Goal: Transaction & Acquisition: Purchase product/service

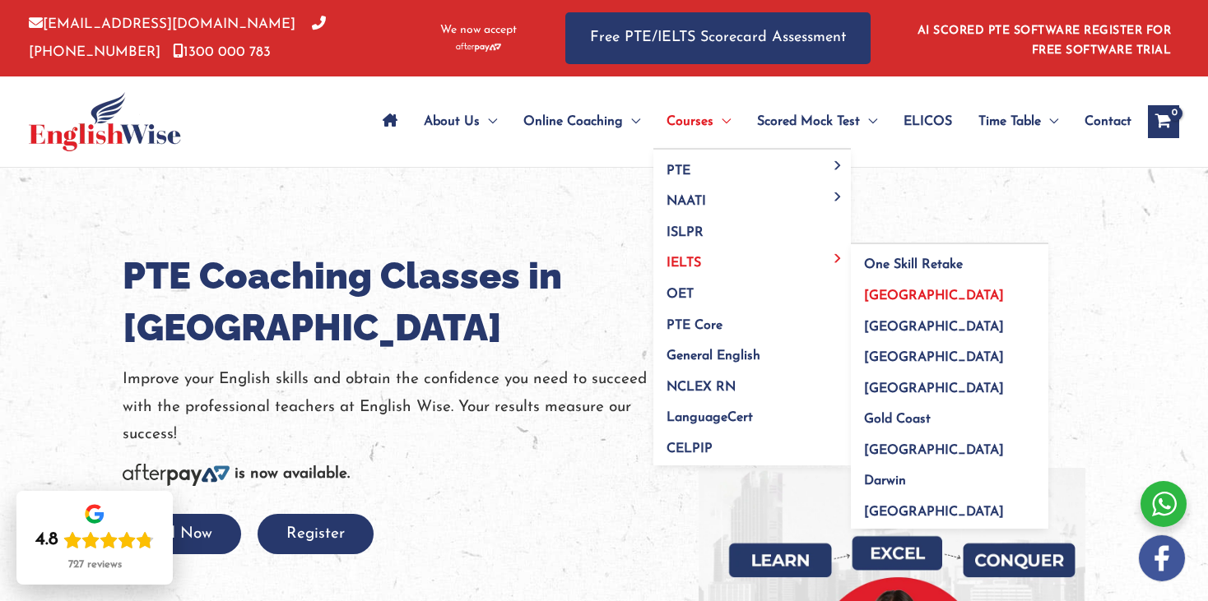
click at [884, 296] on span "[GEOGRAPHIC_DATA]" at bounding box center [934, 296] width 140 height 13
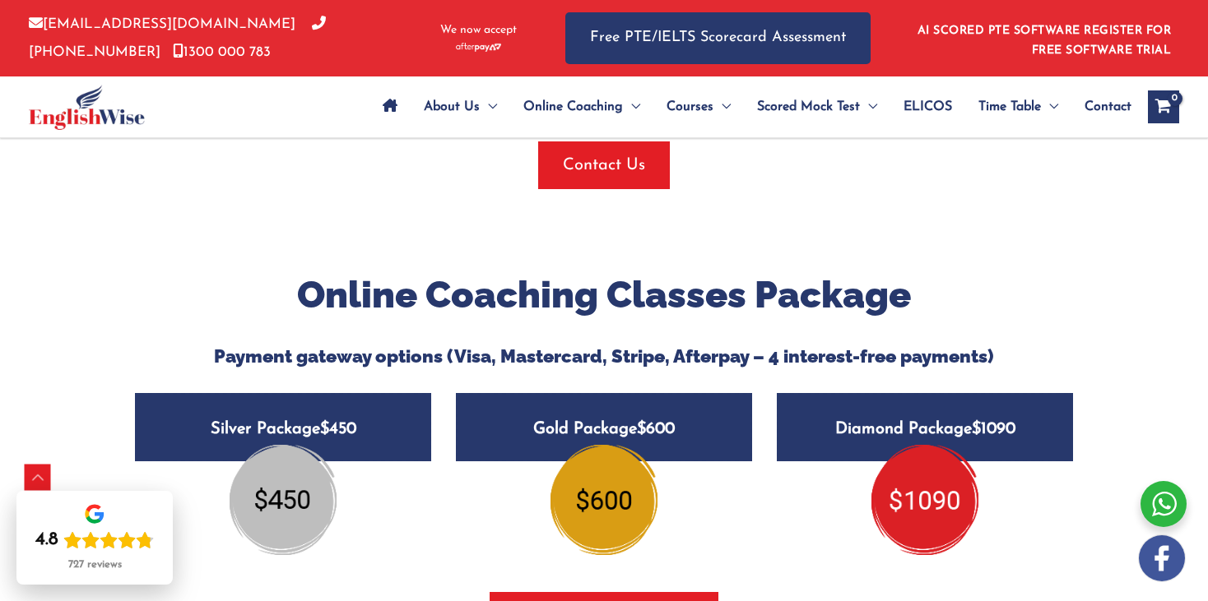
scroll to position [1883, 0]
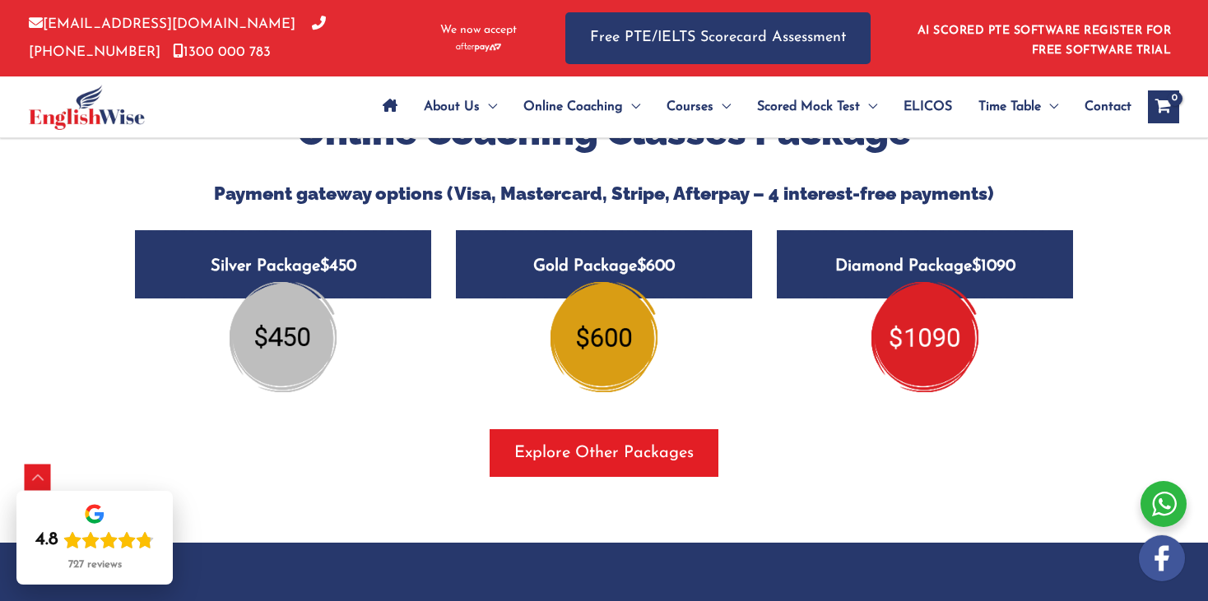
click at [282, 336] on img at bounding box center [283, 337] width 107 height 110
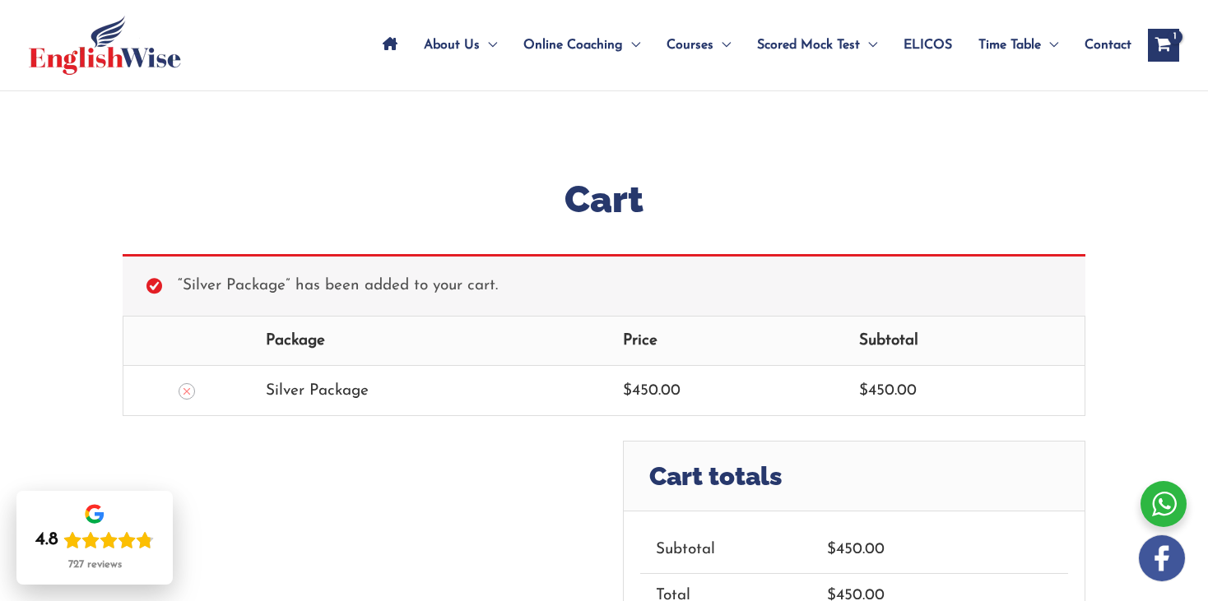
scroll to position [76, 0]
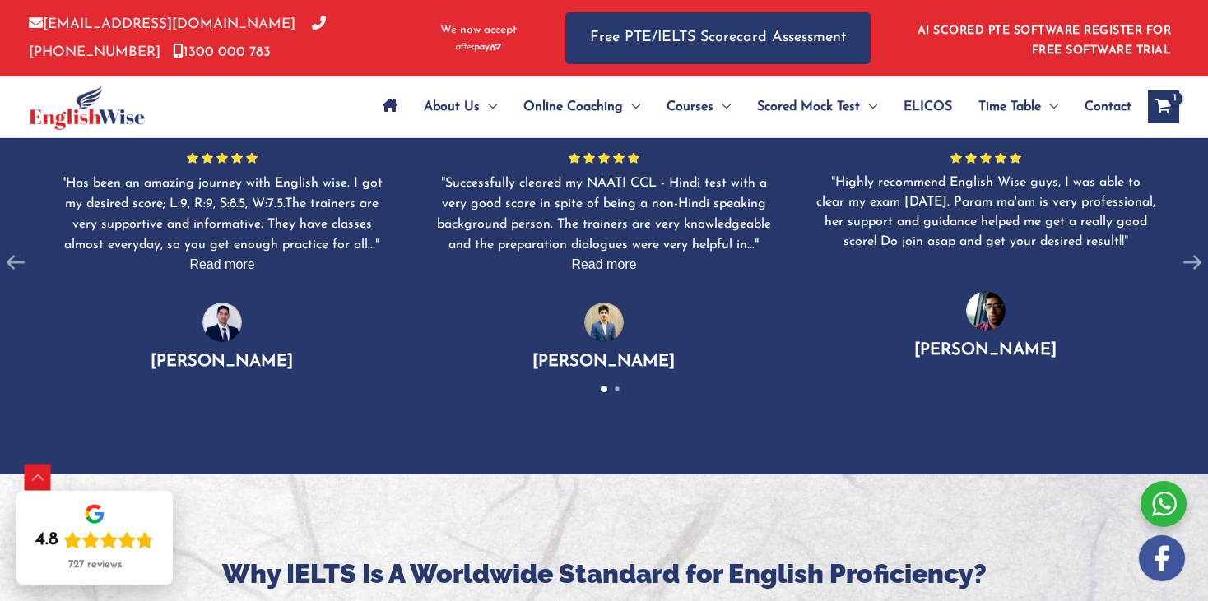
scroll to position [2584, 0]
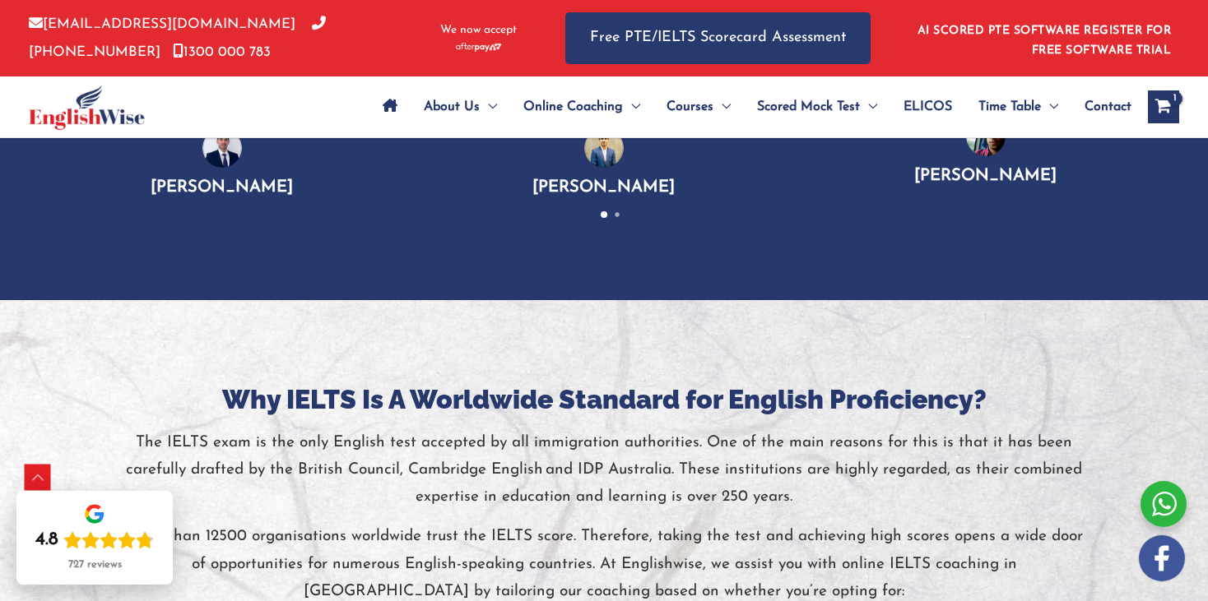
drag, startPoint x: 1205, startPoint y: 218, endPoint x: 1217, endPoint y: 201, distance: 20.8
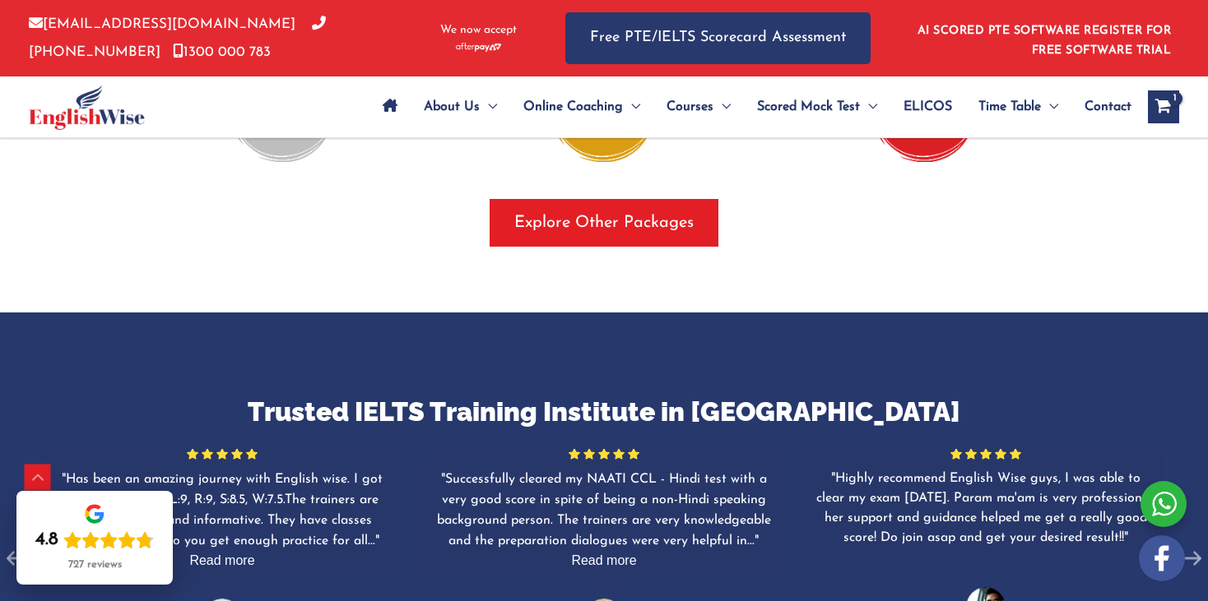
scroll to position [2103, 0]
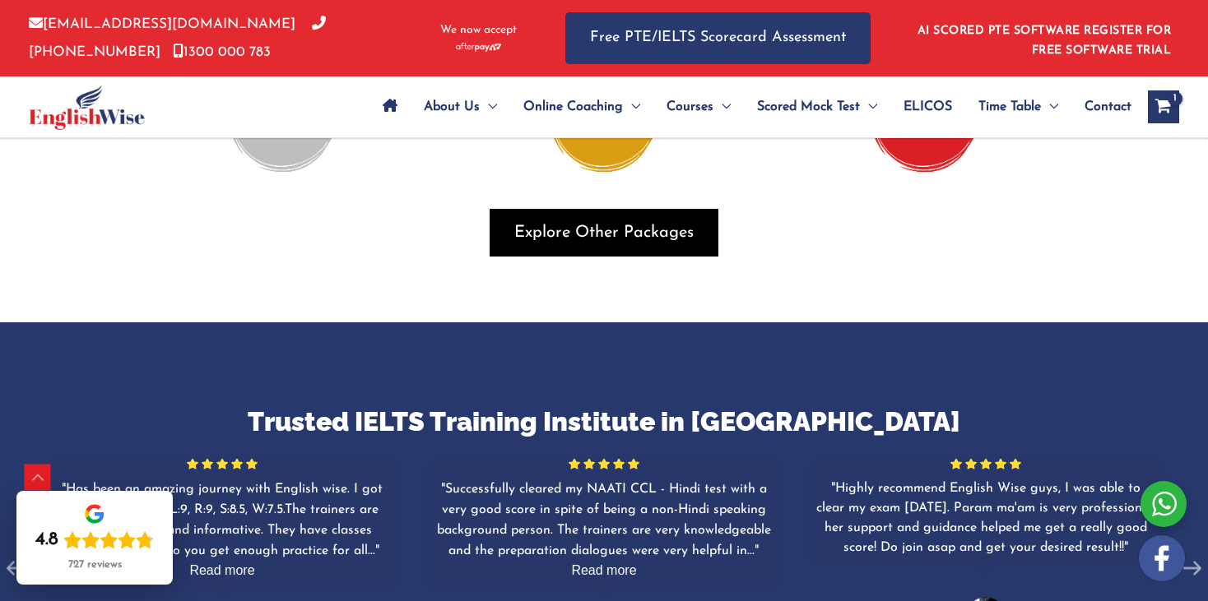
click at [620, 237] on span "Explore Other Packages" at bounding box center [603, 232] width 179 height 23
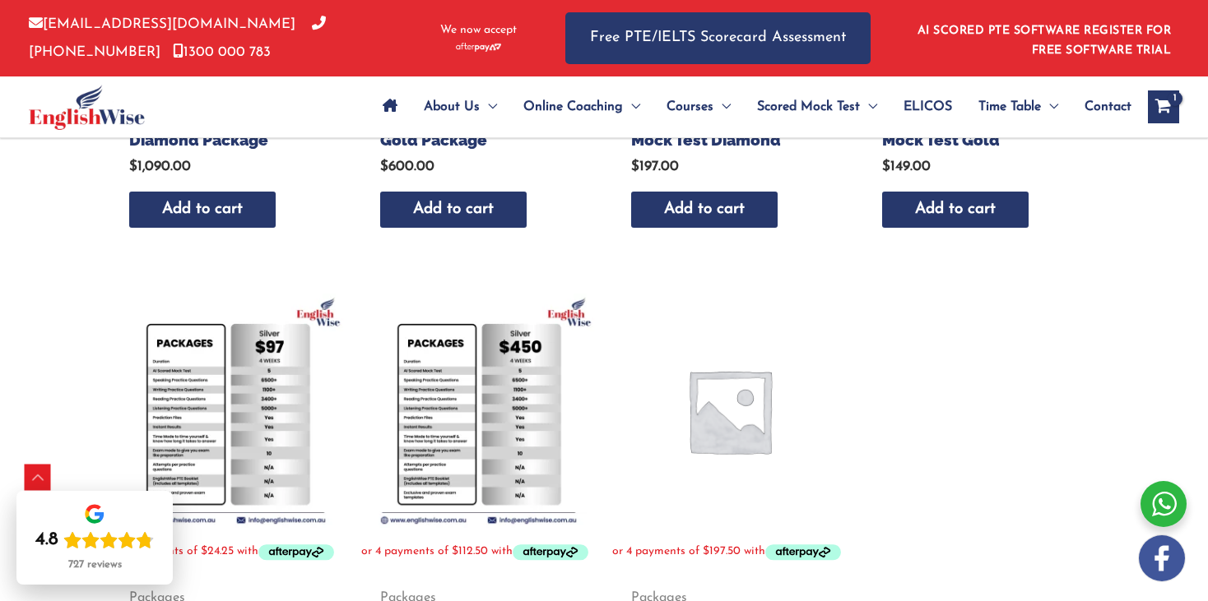
scroll to position [696, 0]
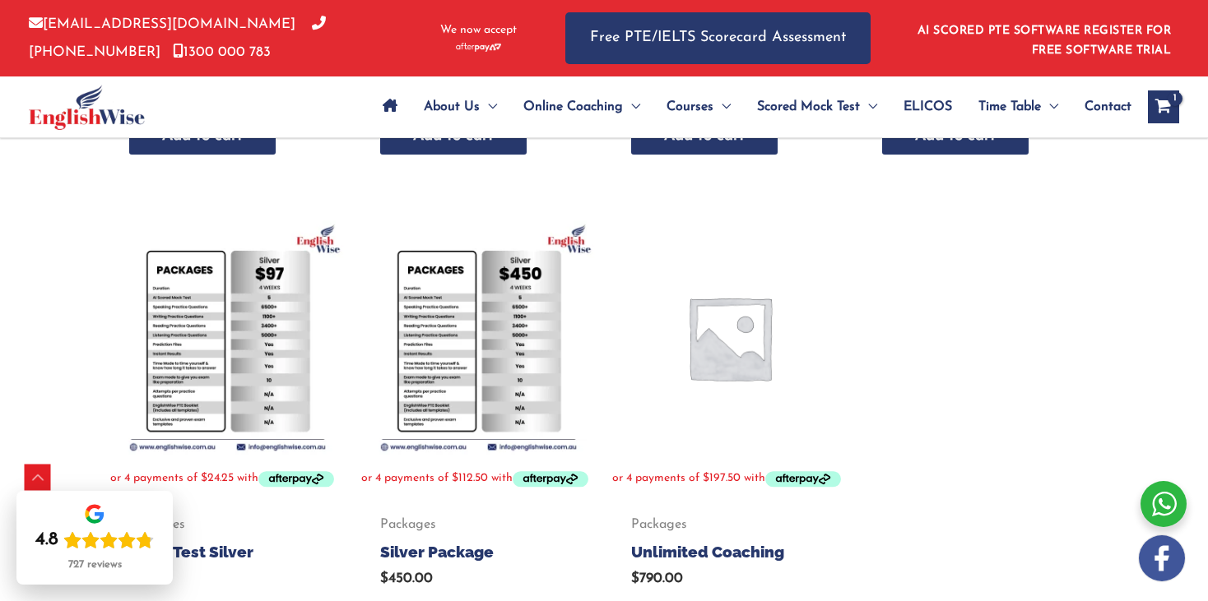
click at [162, 327] on img at bounding box center [227, 338] width 234 height 234
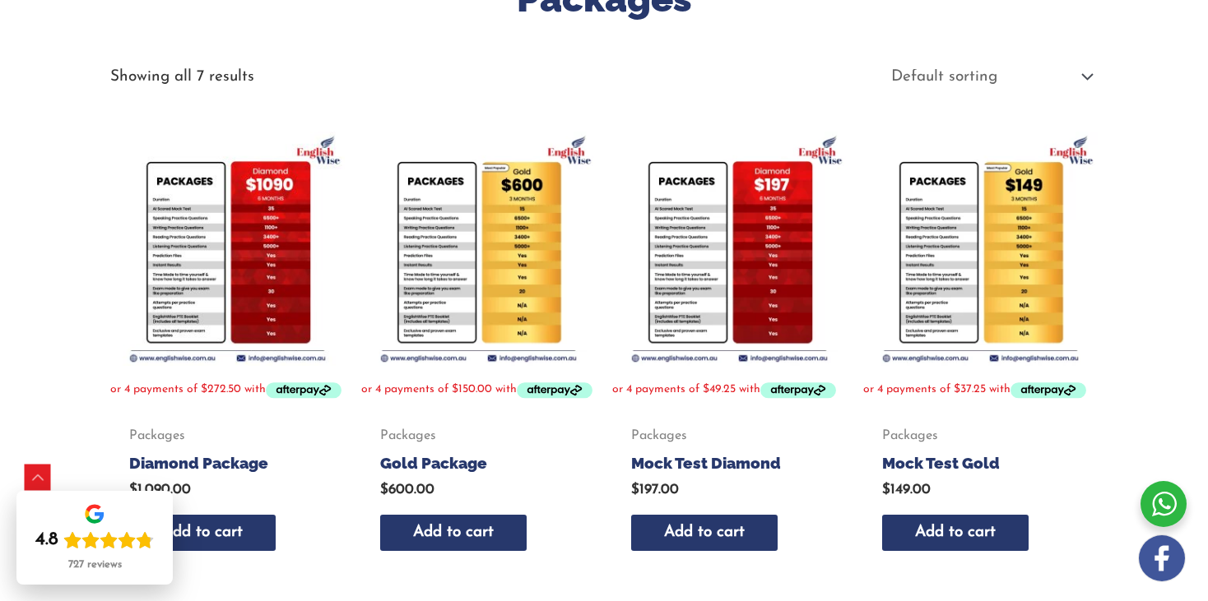
scroll to position [293, 0]
